Goal: Information Seeking & Learning: Learn about a topic

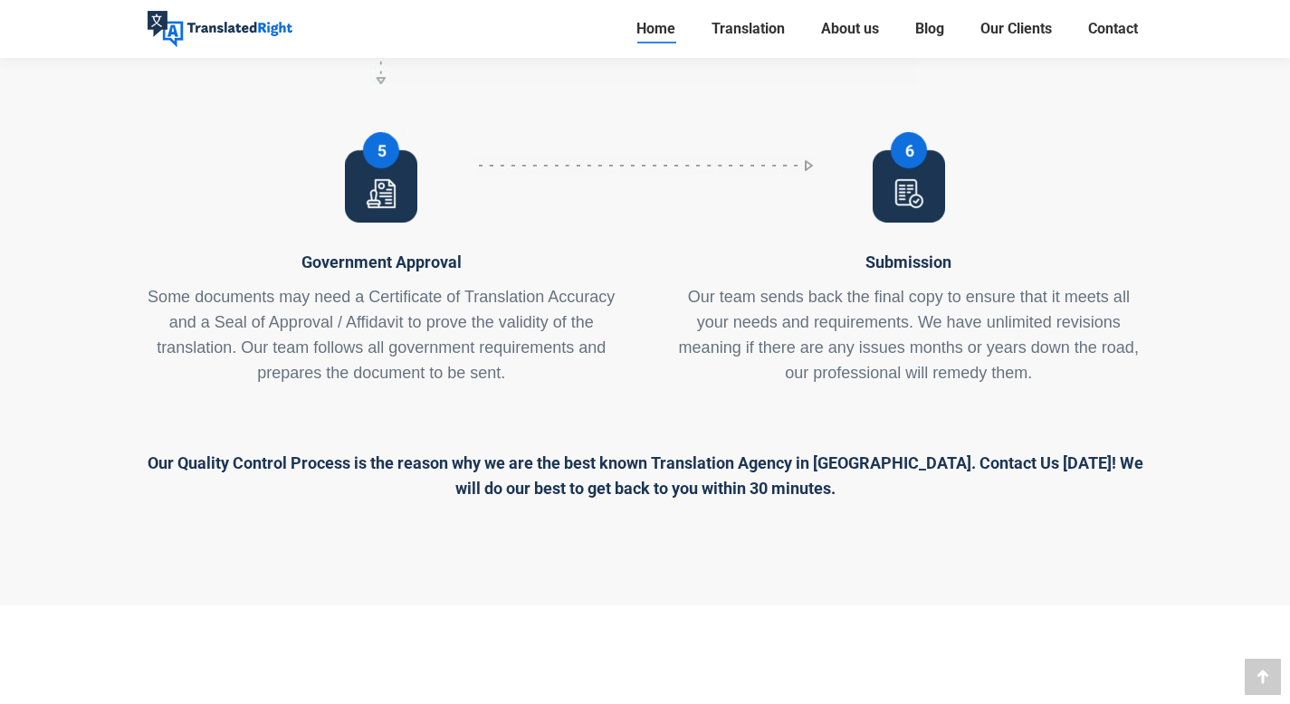
scroll to position [8834, 0]
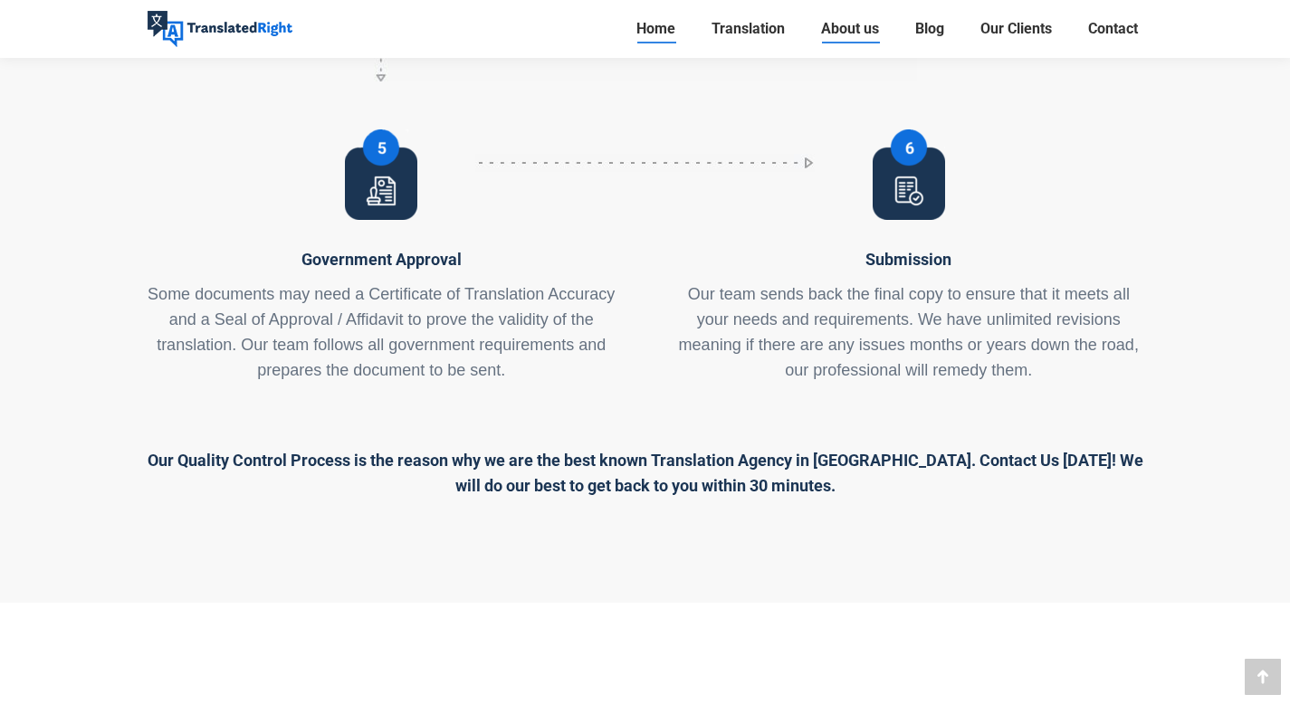
click at [847, 33] on span "About us" at bounding box center [850, 29] width 58 height 18
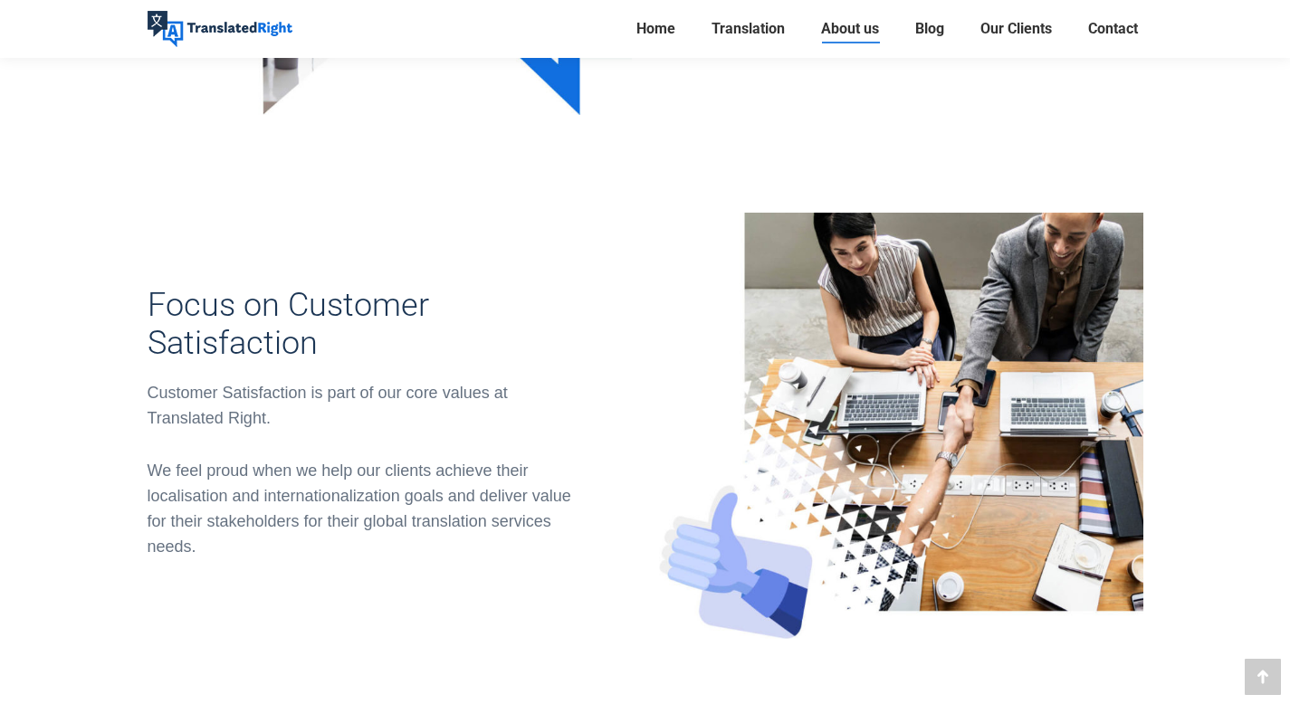
scroll to position [923, 0]
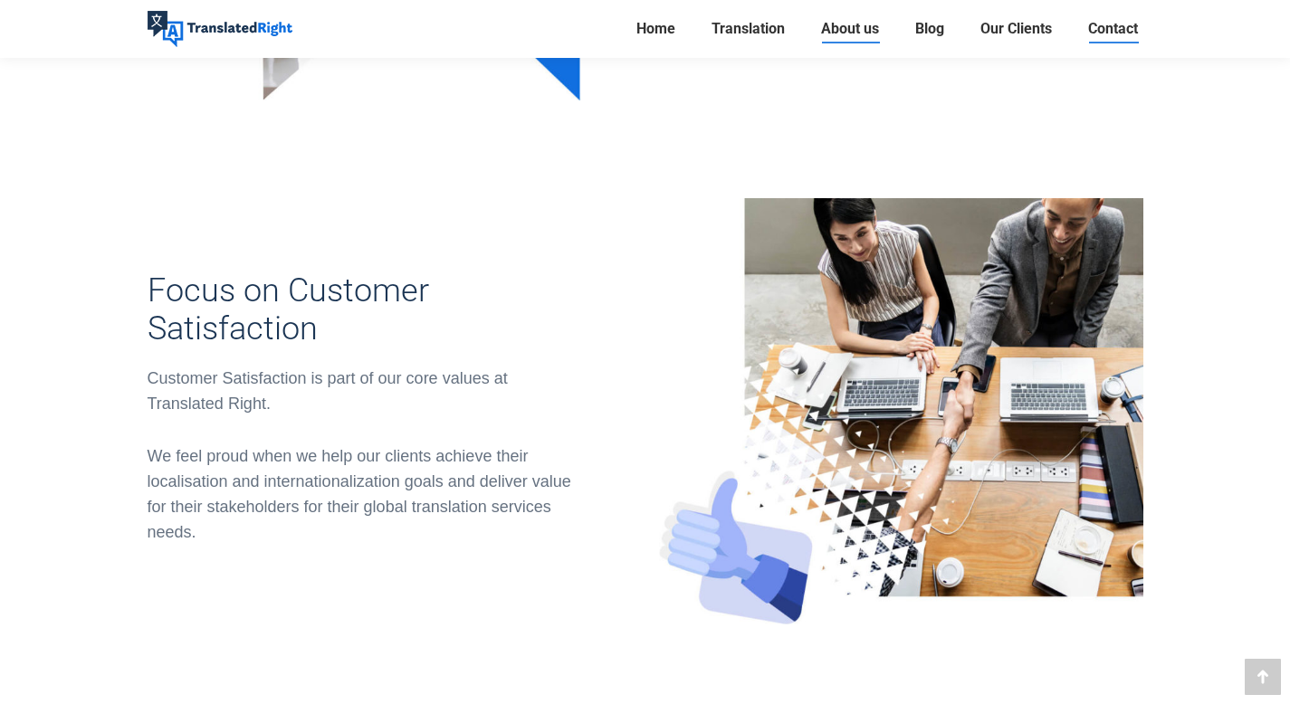
click at [1105, 37] on span "Contact" at bounding box center [1113, 29] width 50 height 18
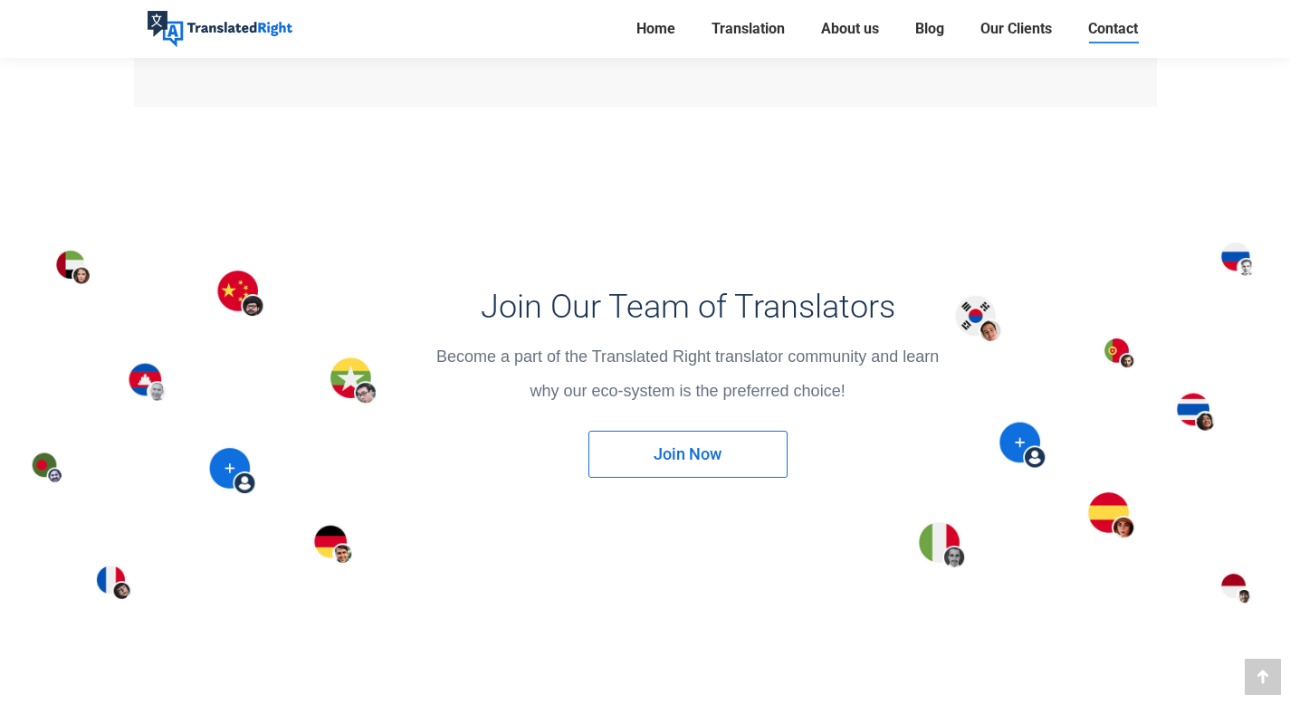
scroll to position [2262, 0]
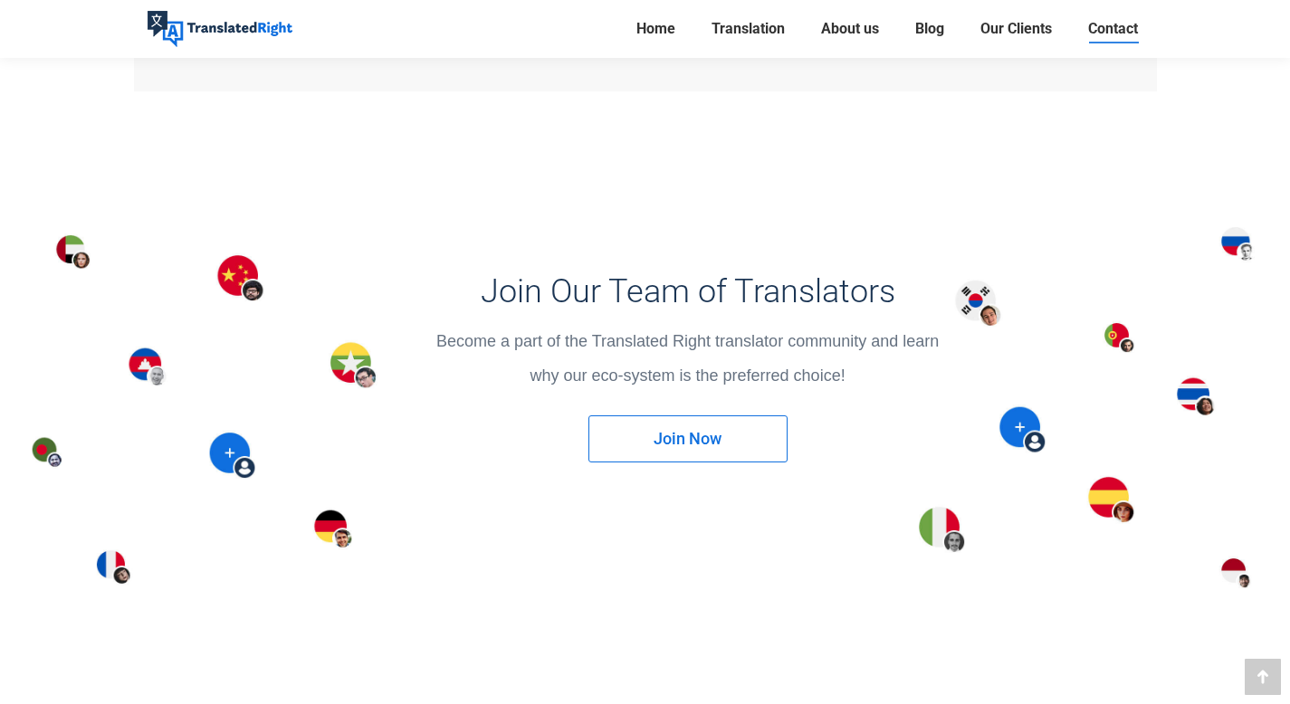
click at [703, 445] on link "Join Now" at bounding box center [687, 439] width 199 height 47
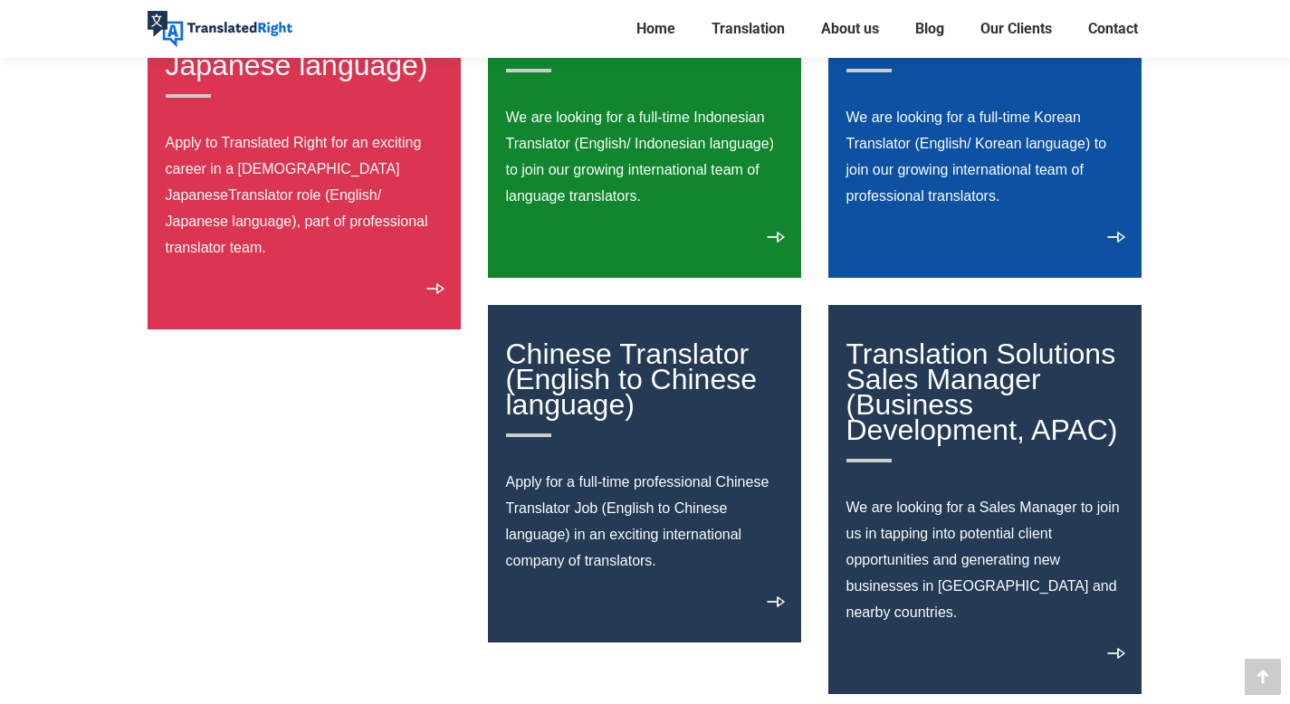
scroll to position [1078, 0]
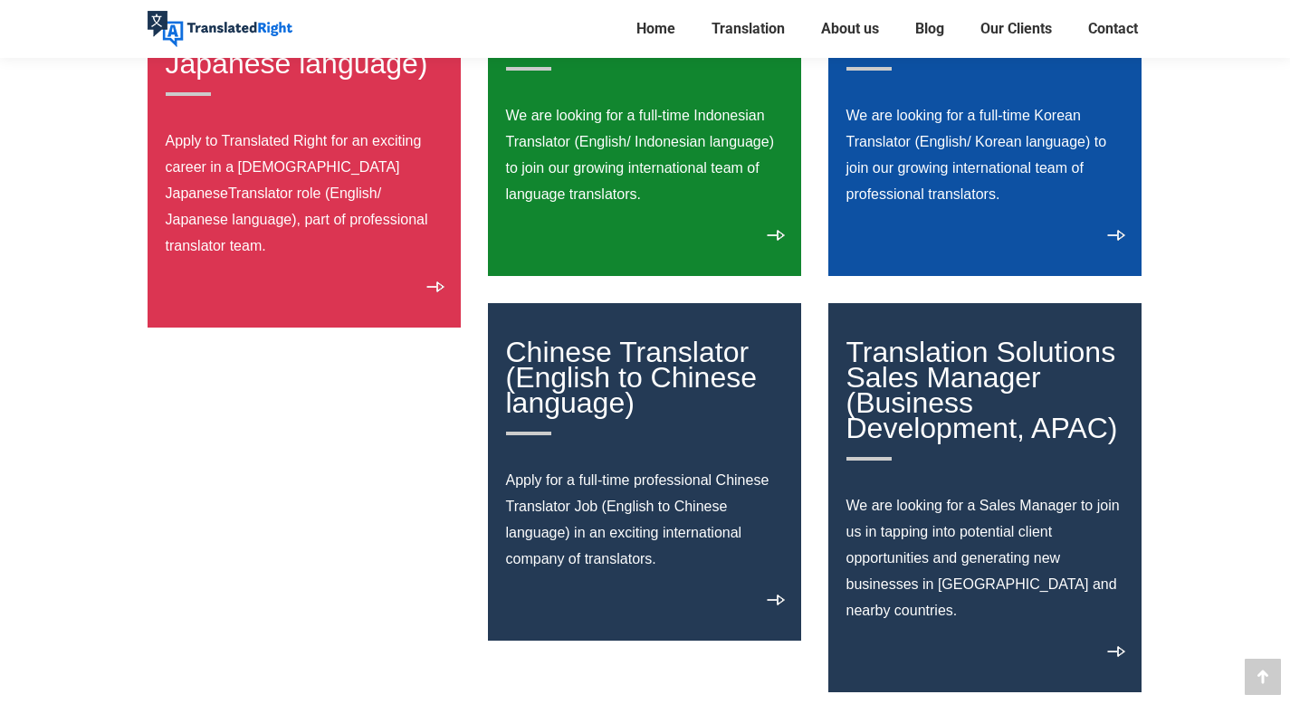
click at [595, 366] on link "Chinese Translator (English to Chinese language)" at bounding box center [645, 386] width 279 height 100
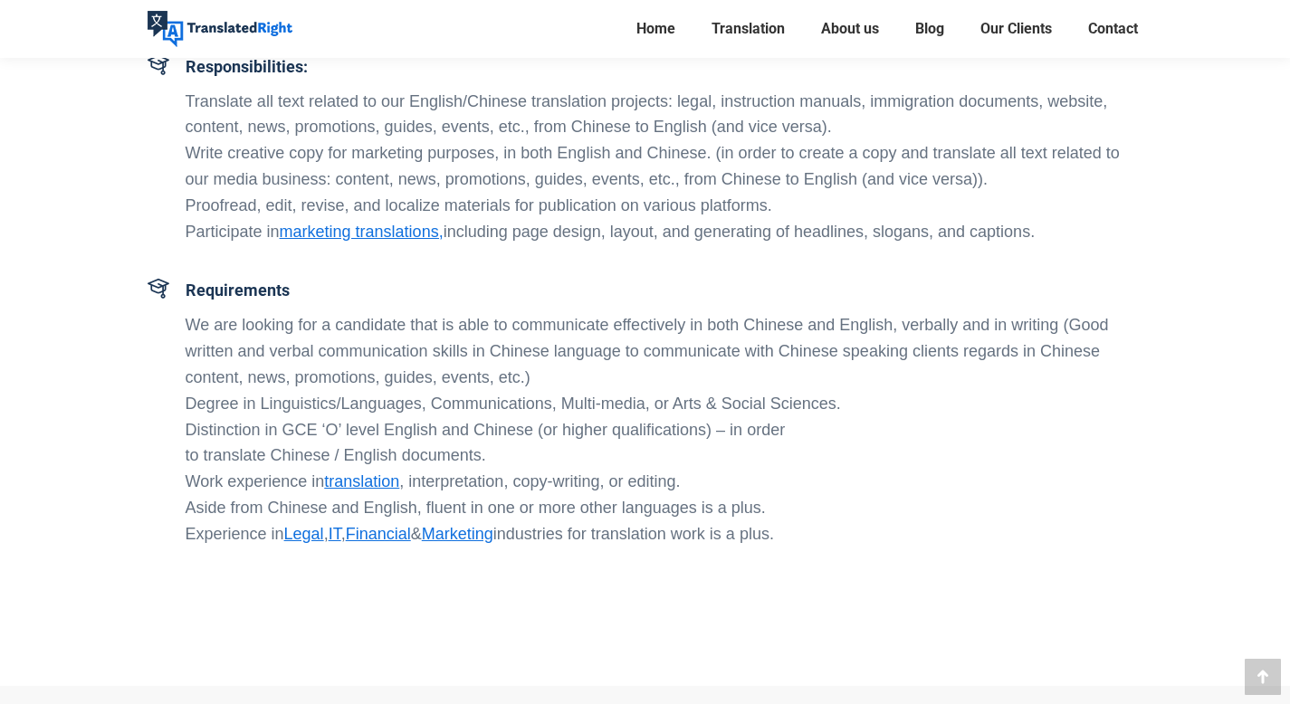
scroll to position [722, 0]
